Goal: Task Accomplishment & Management: Manage account settings

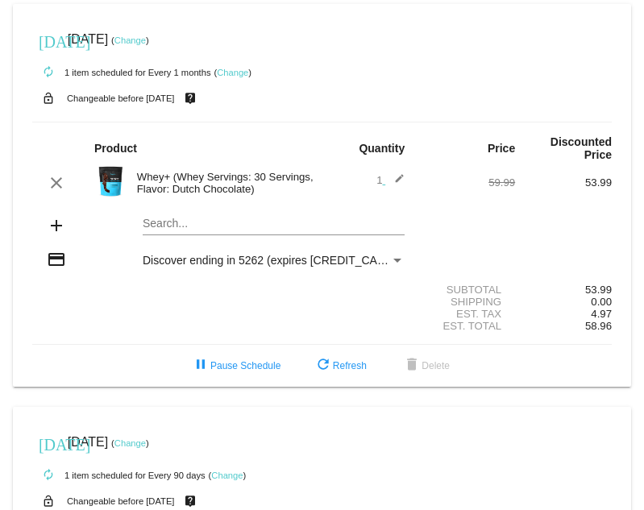
click at [244, 73] on link "Change" at bounding box center [232, 73] width 31 height 10
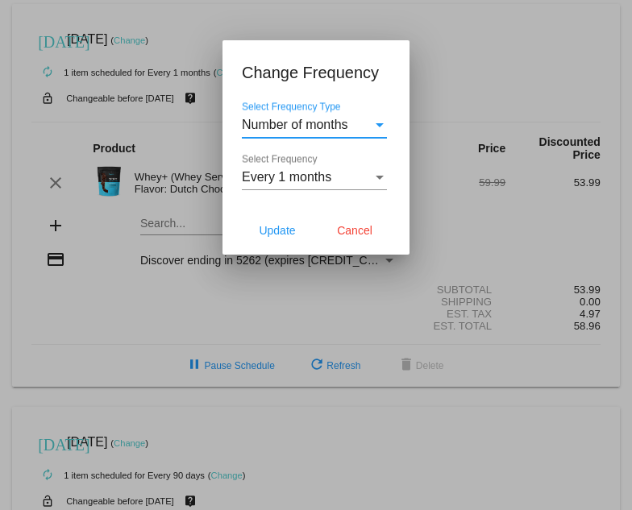
click at [376, 179] on div "Select Frequency" at bounding box center [380, 178] width 8 height 4
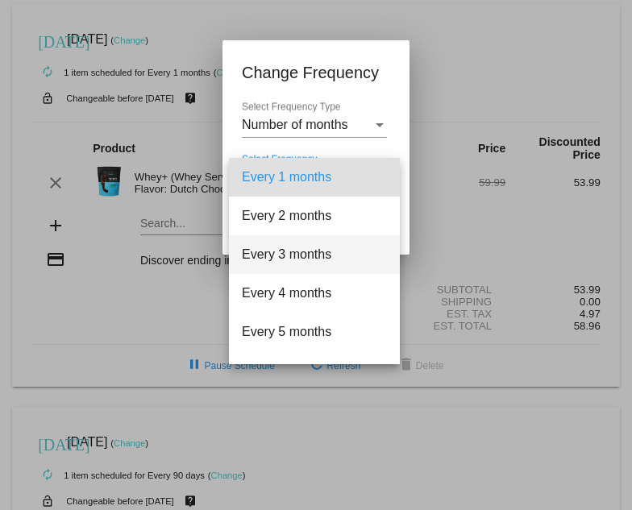
click at [316, 258] on span "Every 3 months" at bounding box center [314, 254] width 145 height 39
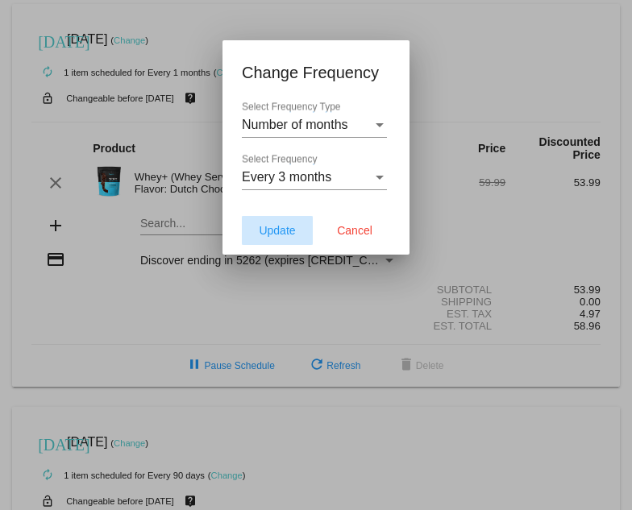
click at [277, 239] on button "Update" at bounding box center [277, 230] width 71 height 29
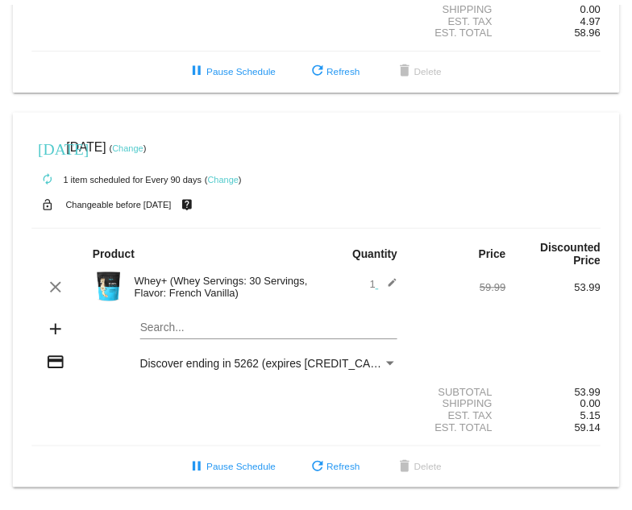
scroll to position [299, 0]
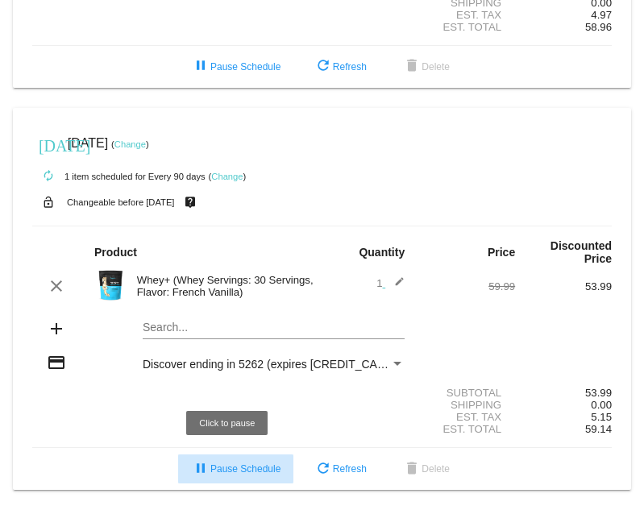
click at [260, 477] on button "pause Pause Schedule" at bounding box center [235, 469] width 115 height 29
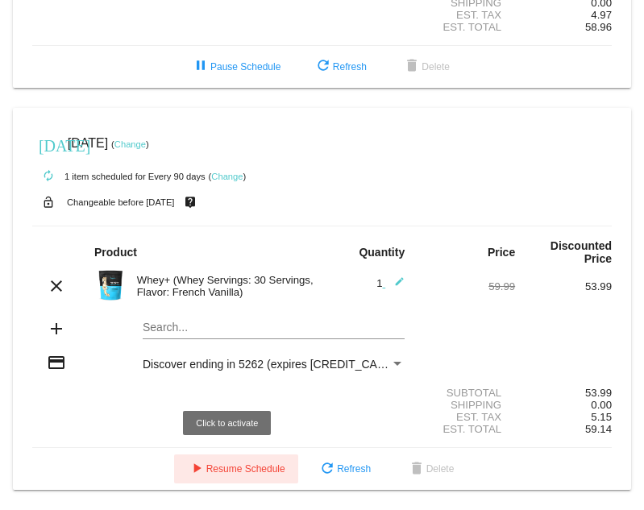
click at [190, 469] on mat-icon "play_arrow" at bounding box center [196, 469] width 19 height 19
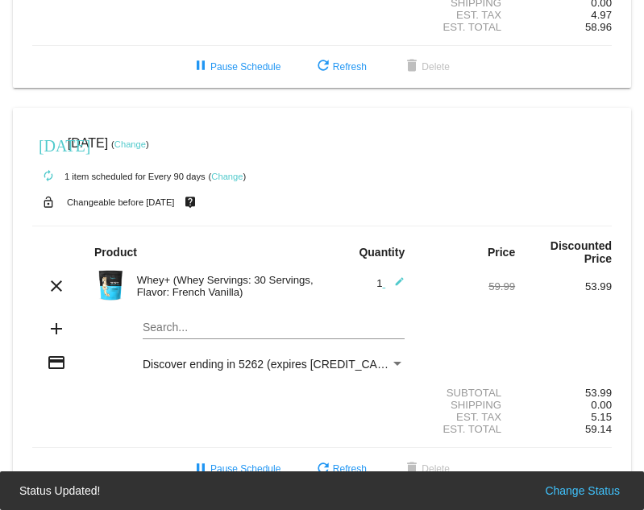
click at [239, 181] on link "Change" at bounding box center [226, 177] width 31 height 10
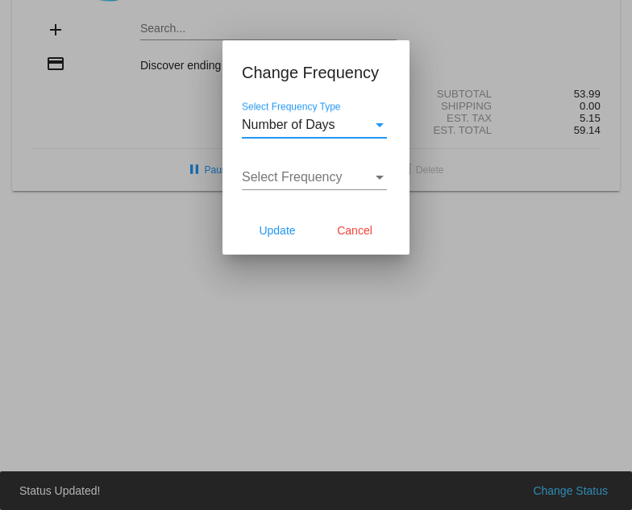
click at [382, 177] on div "Select Frequency" at bounding box center [380, 178] width 8 height 4
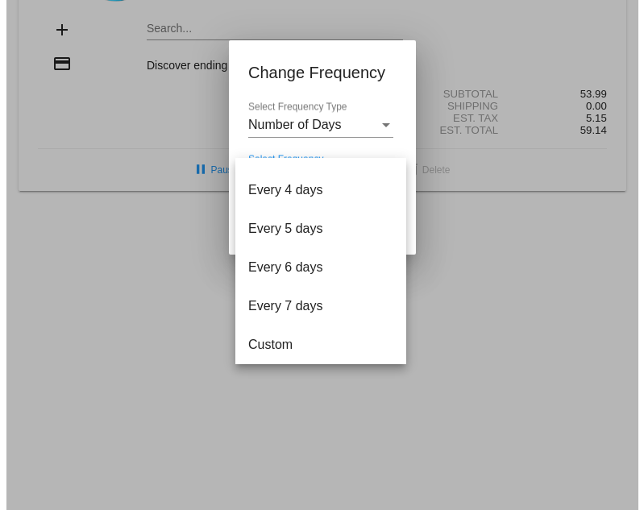
scroll to position [57, 0]
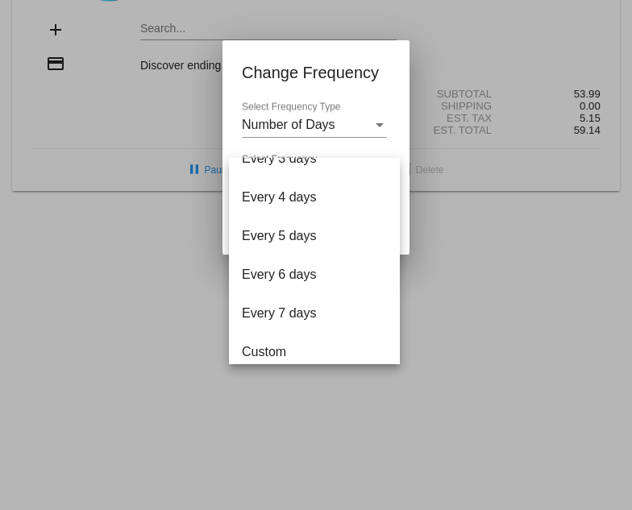
click at [388, 117] on div at bounding box center [316, 255] width 632 height 510
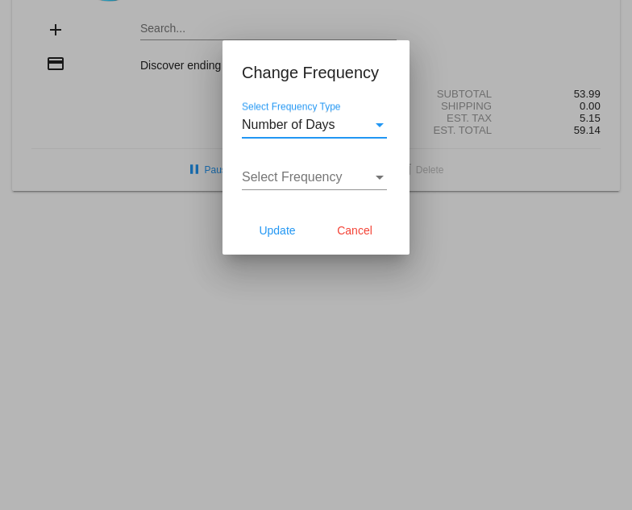
click at [380, 127] on div "Select Frequency Type" at bounding box center [380, 125] width 15 height 15
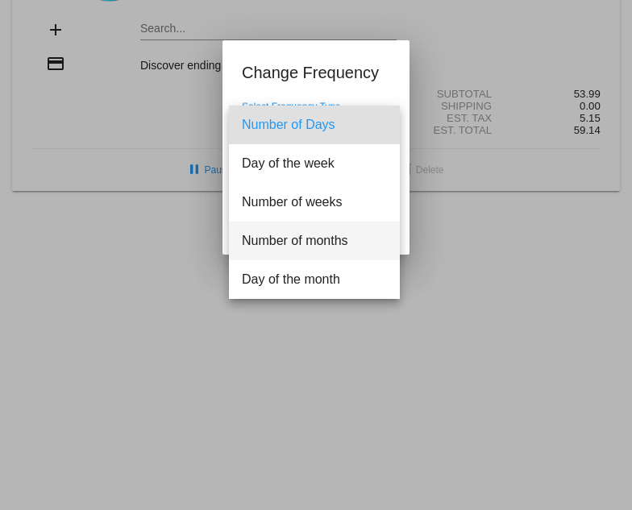
click at [348, 255] on span "Number of months" at bounding box center [314, 241] width 145 height 39
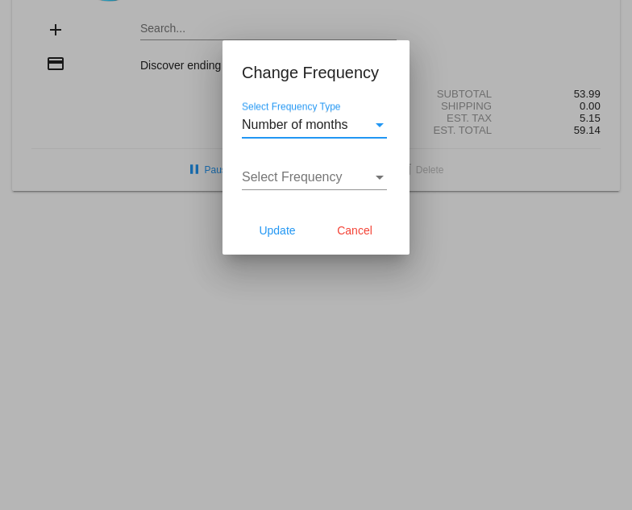
click at [379, 183] on div "Select Frequency" at bounding box center [380, 177] width 15 height 15
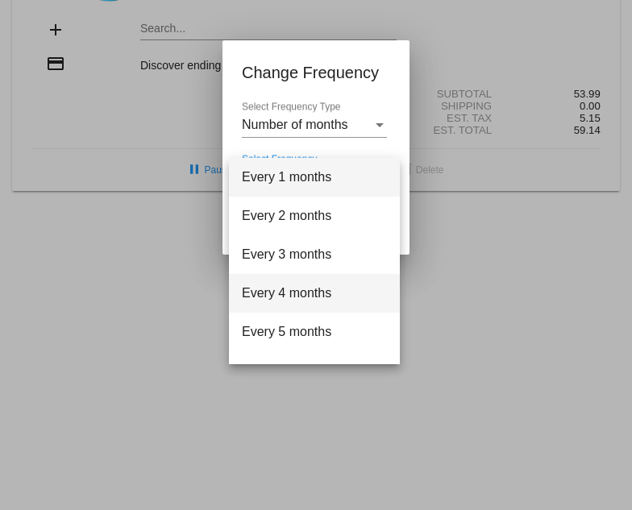
click at [352, 302] on span "Every 4 months" at bounding box center [314, 293] width 145 height 39
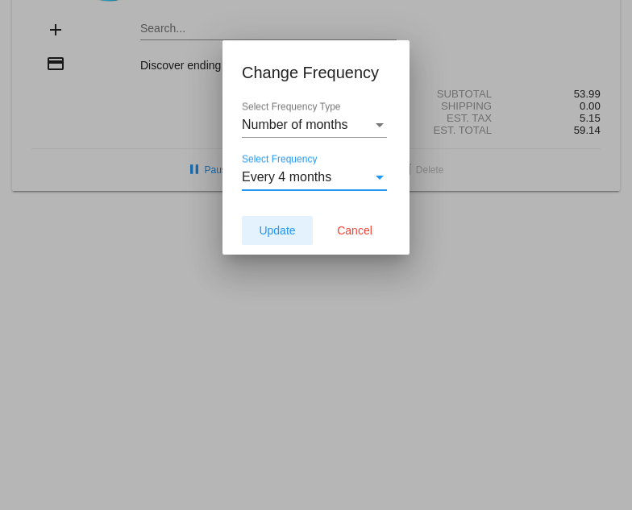
click at [279, 224] on span "Update" at bounding box center [277, 230] width 36 height 13
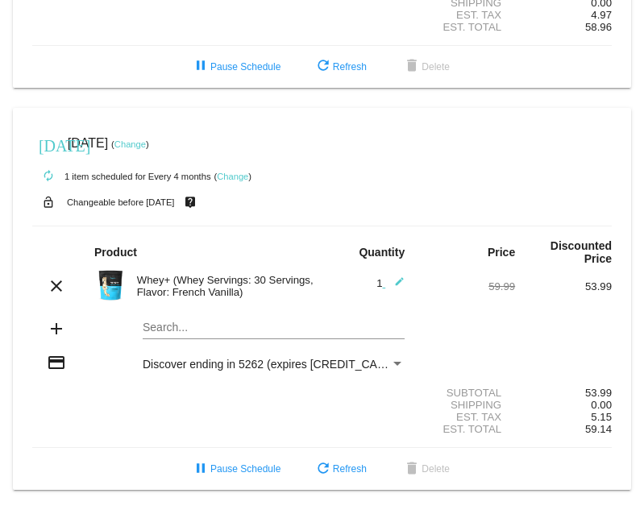
click at [290, 407] on div "Shipping 0.00" at bounding box center [322, 405] width 580 height 12
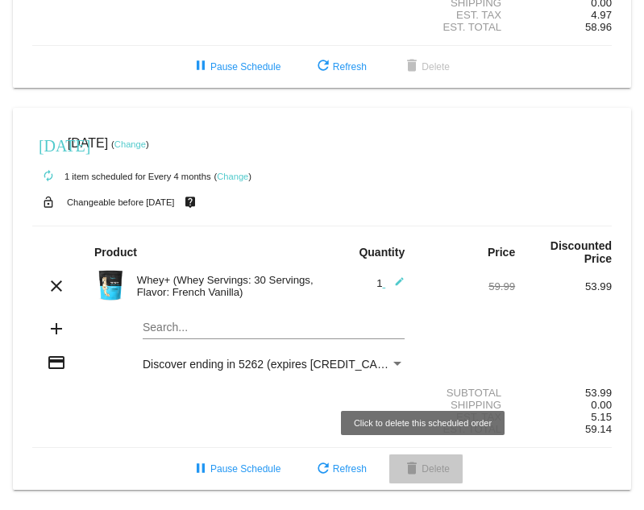
click at [419, 465] on span "delete Delete" at bounding box center [426, 469] width 48 height 11
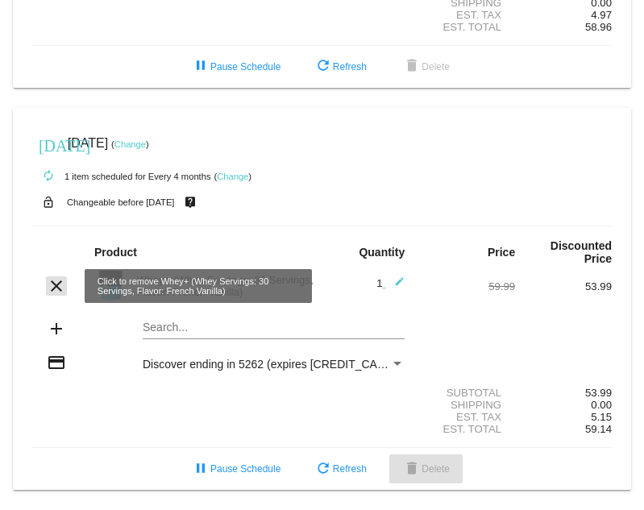
click at [49, 282] on mat-icon "clear" at bounding box center [56, 286] width 19 height 19
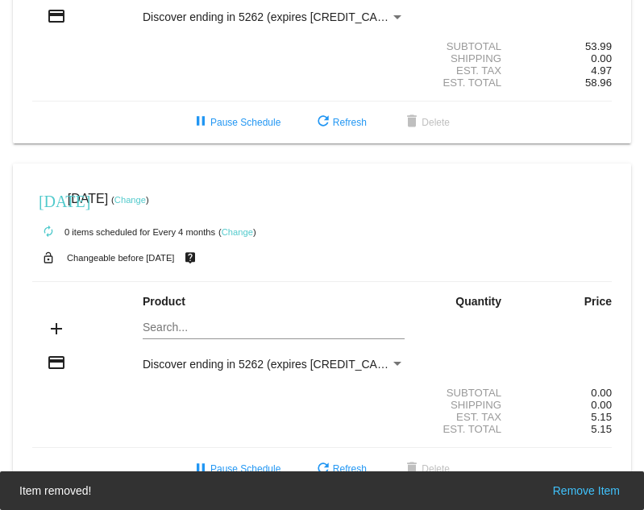
scroll to position [244, 0]
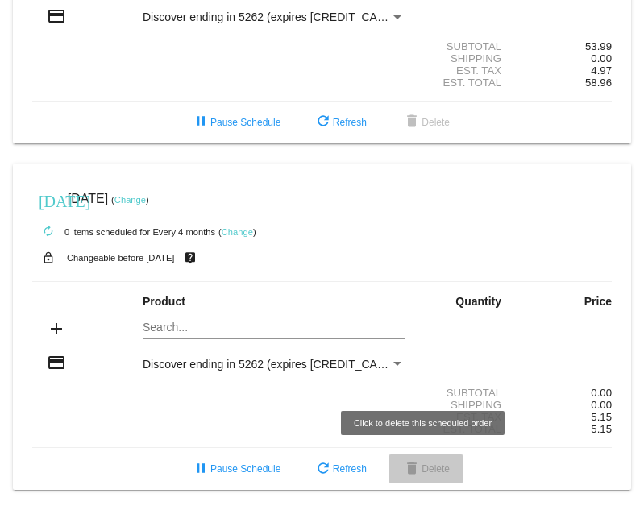
click at [432, 465] on span "delete Delete" at bounding box center [426, 469] width 48 height 11
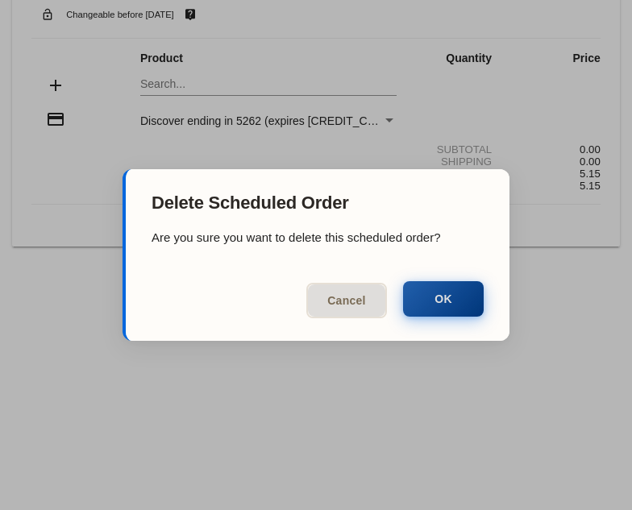
click at [452, 301] on button "OK" at bounding box center [443, 298] width 81 height 35
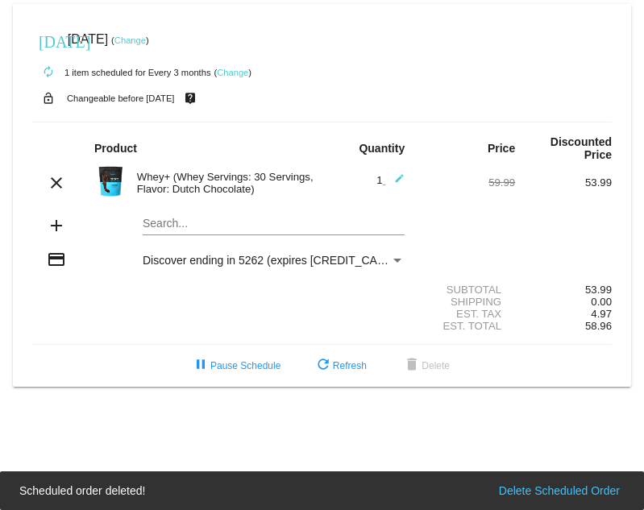
scroll to position [0, 0]
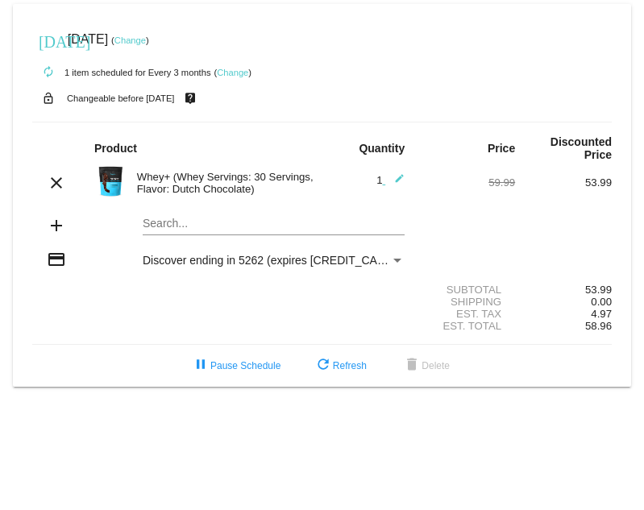
click at [146, 42] on link "Change" at bounding box center [130, 40] width 31 height 10
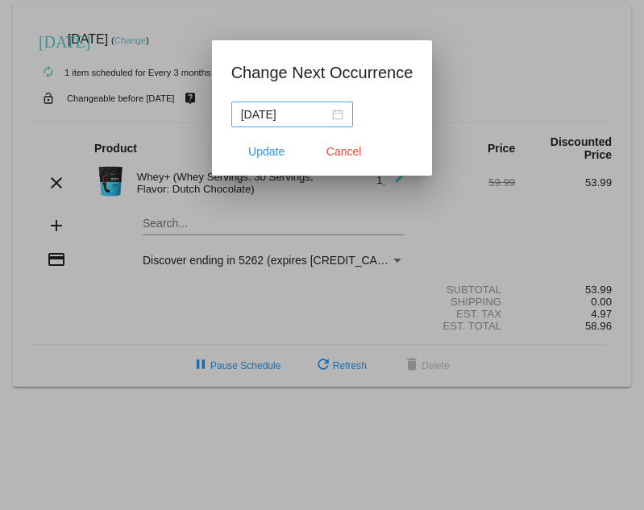
click at [335, 116] on div "[DATE]" at bounding box center [292, 115] width 102 height 18
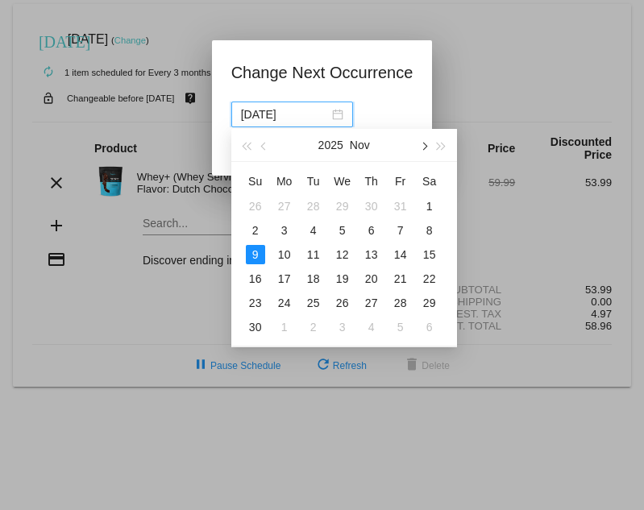
click at [429, 151] on button "button" at bounding box center [424, 145] width 18 height 32
click at [256, 302] on div "28" at bounding box center [255, 303] width 19 height 19
type input "[DATE]"
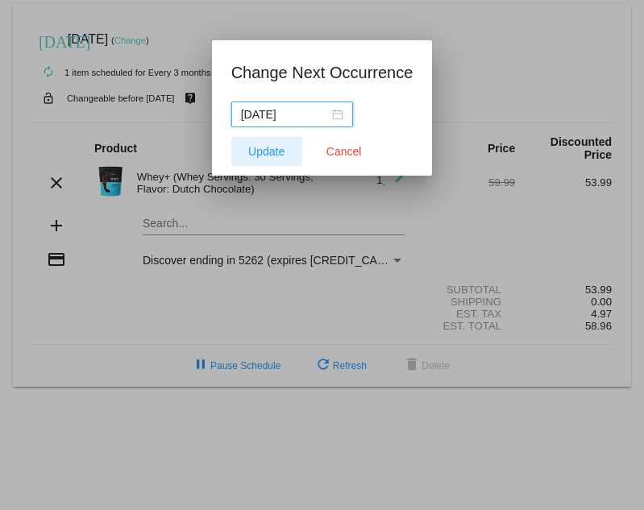
click at [278, 154] on span "Update" at bounding box center [266, 151] width 36 height 13
